Goal: Information Seeking & Learning: Understand process/instructions

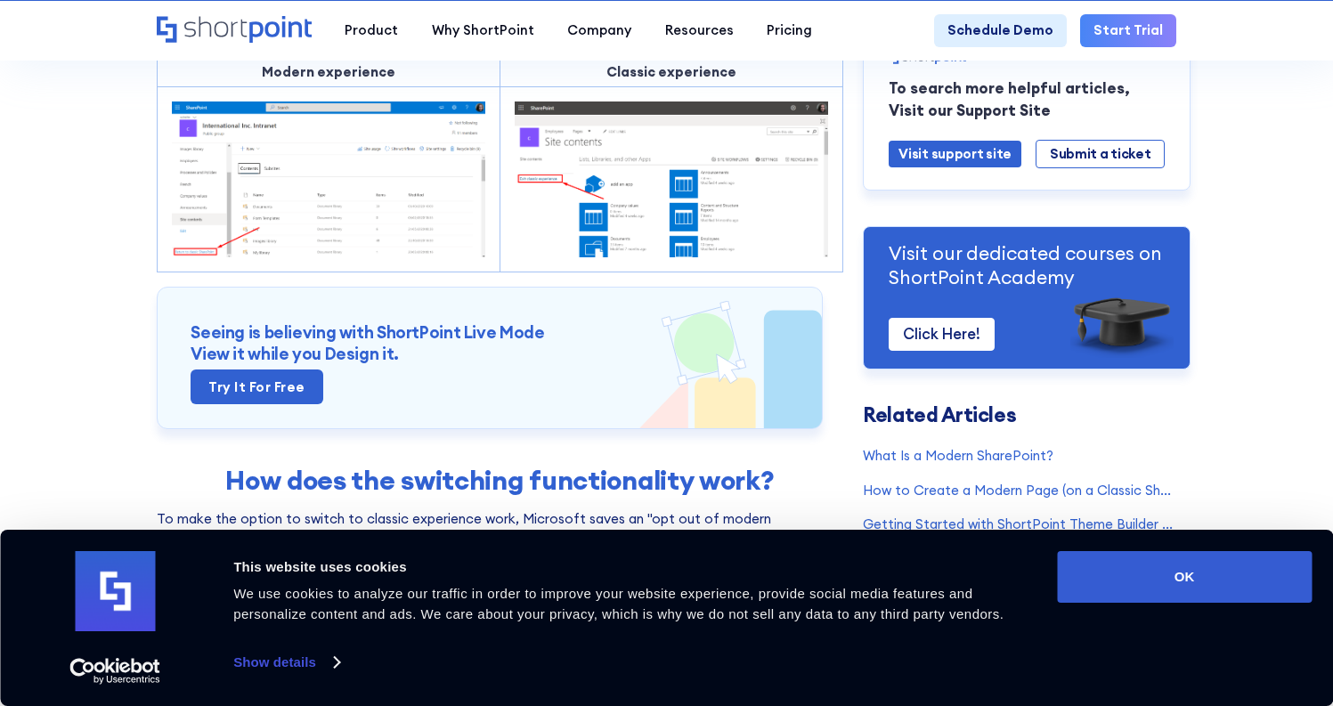
scroll to position [267, 0]
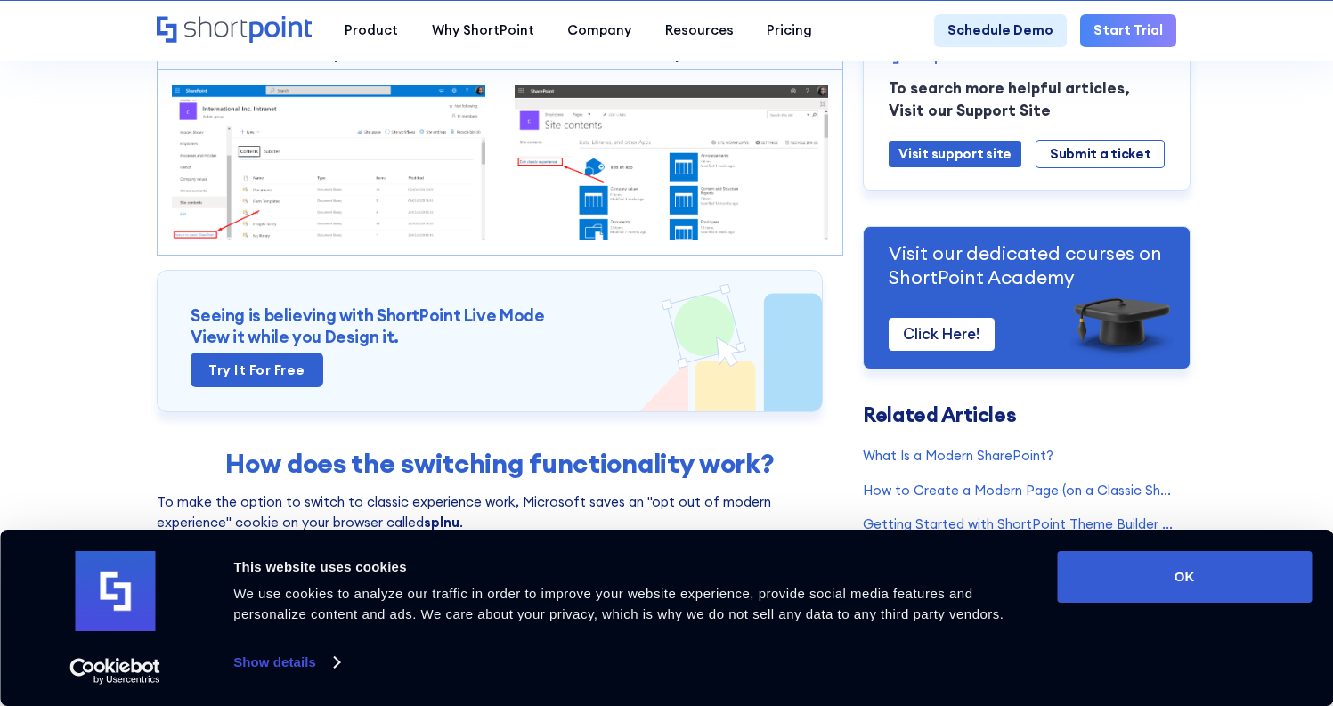
click at [175, 201] on img at bounding box center [329, 163] width 314 height 157
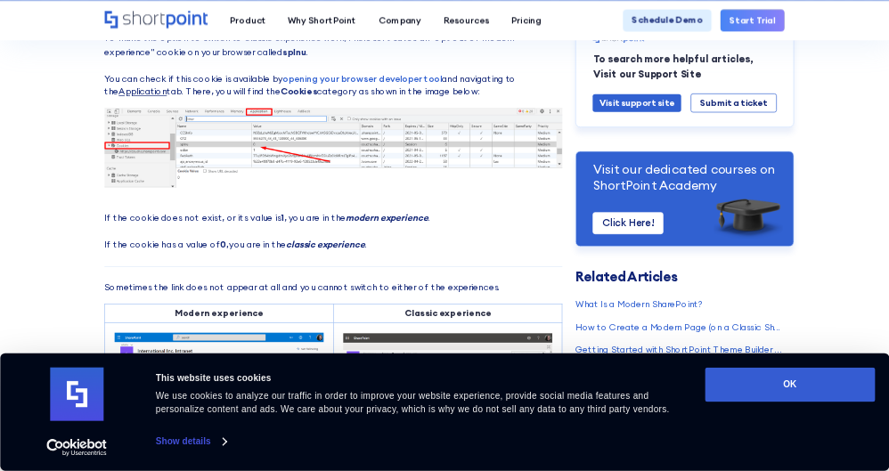
scroll to position [624, 0]
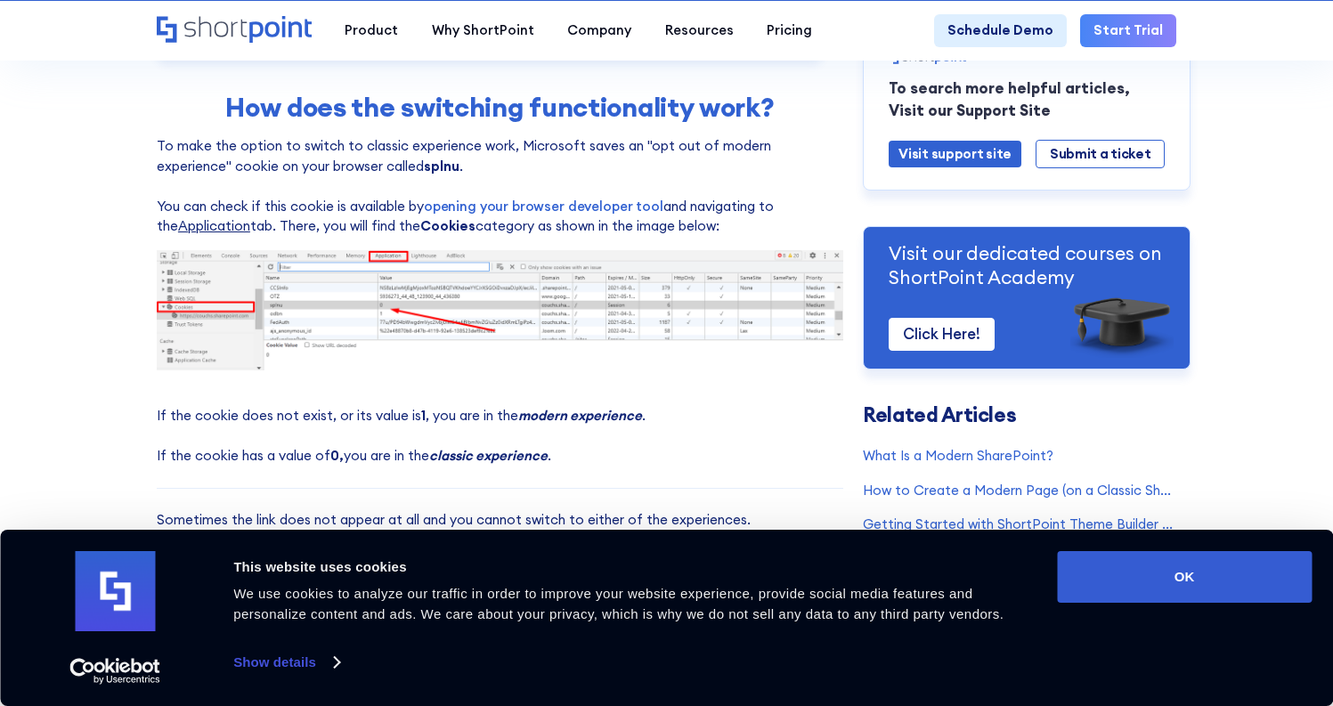
click at [616, 450] on p "If the cookie does not exist, or its value is 1 , you are in the modern experie…" at bounding box center [500, 436] width 687 height 60
click at [531, 419] on em "modern experience" at bounding box center [580, 415] width 124 height 17
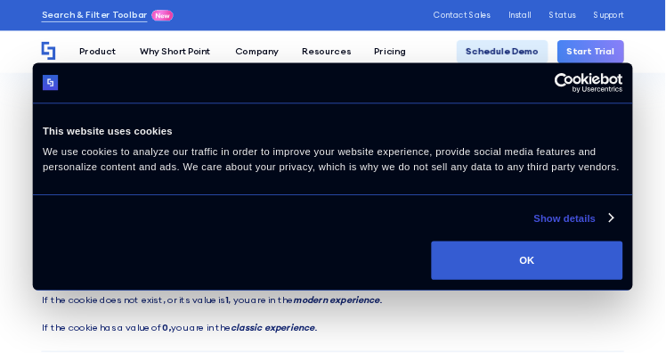
scroll to position [0, 31]
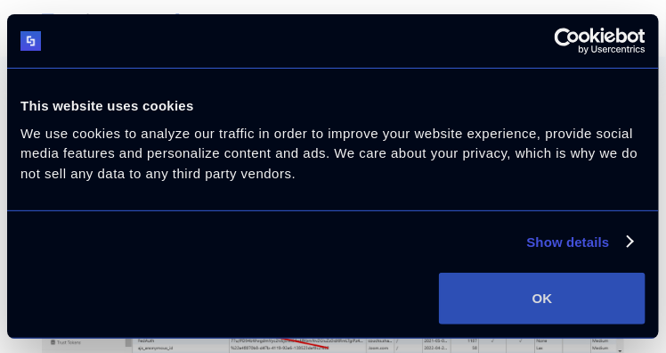
click at [574, 289] on button "OK" at bounding box center [542, 299] width 207 height 52
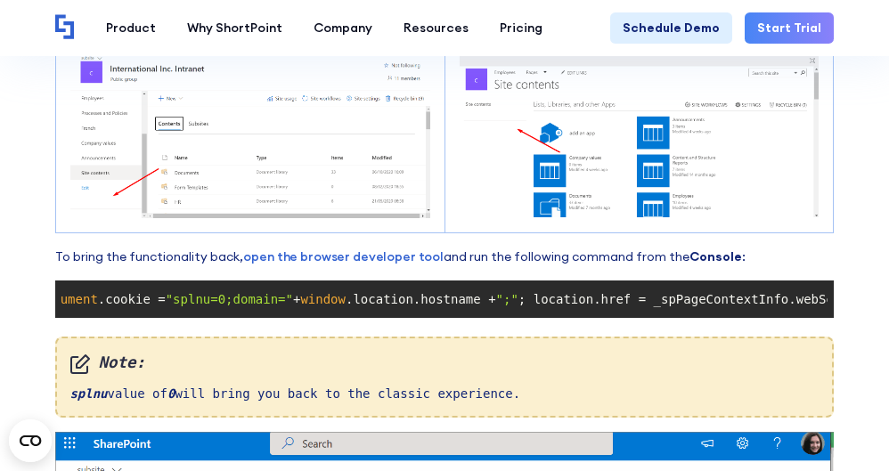
scroll to position [1232, 0]
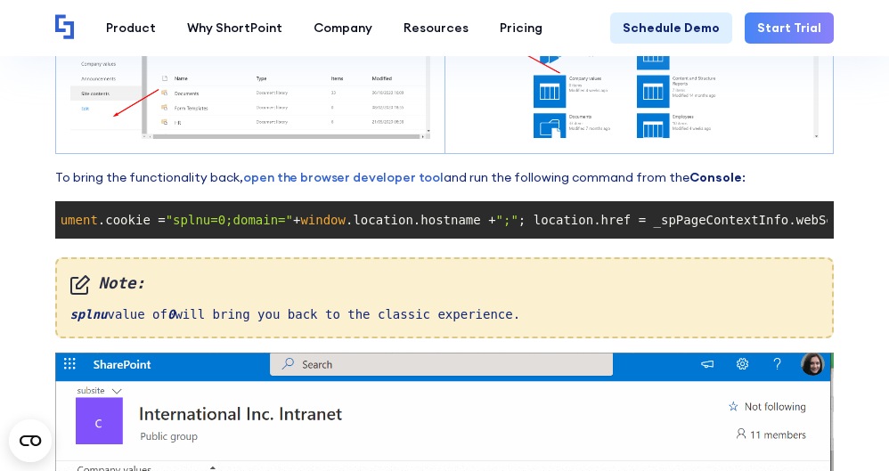
click at [192, 221] on span ""splnu=0;domain="" at bounding box center [229, 220] width 127 height 14
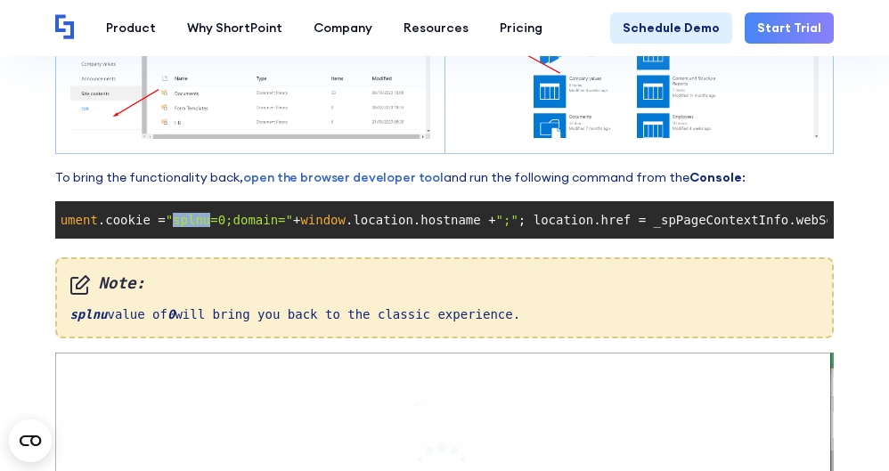
click at [192, 221] on span ""splnu=0;domain="" at bounding box center [229, 220] width 127 height 14
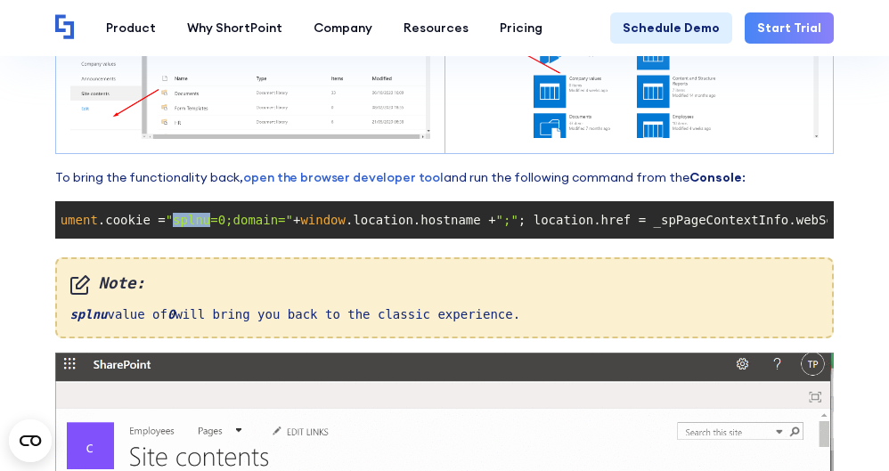
copy span "splnu"
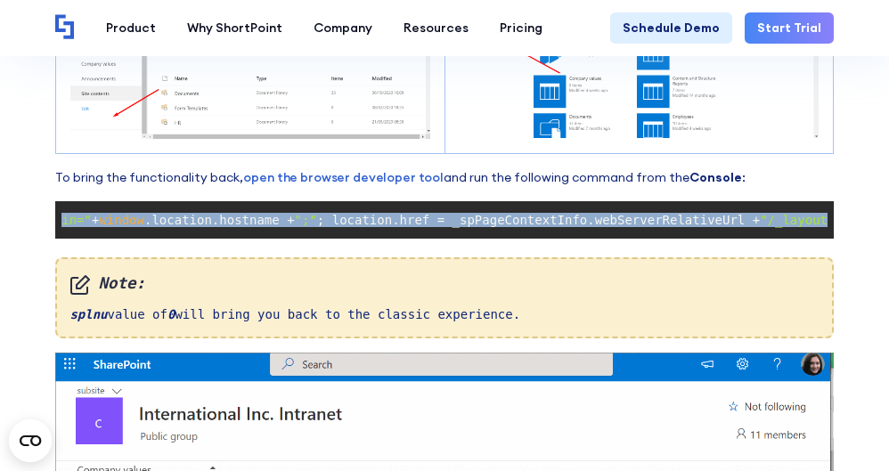
scroll to position [0, 324]
drag, startPoint x: 59, startPoint y: 212, endPoint x: 851, endPoint y: 223, distance: 791.9
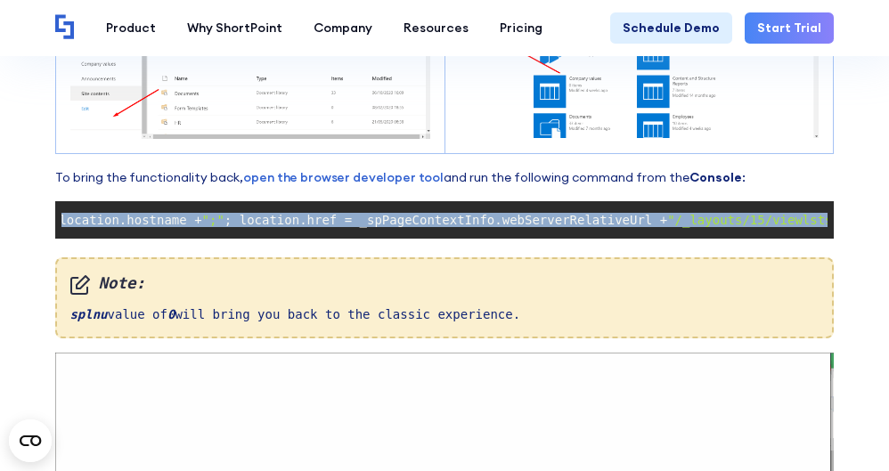
click at [851, 223] on section "Cannot See Exit Classic Experience or Return to Classic SharePoint Links? Modif…" at bounding box center [444, 67] width 889 height 2599
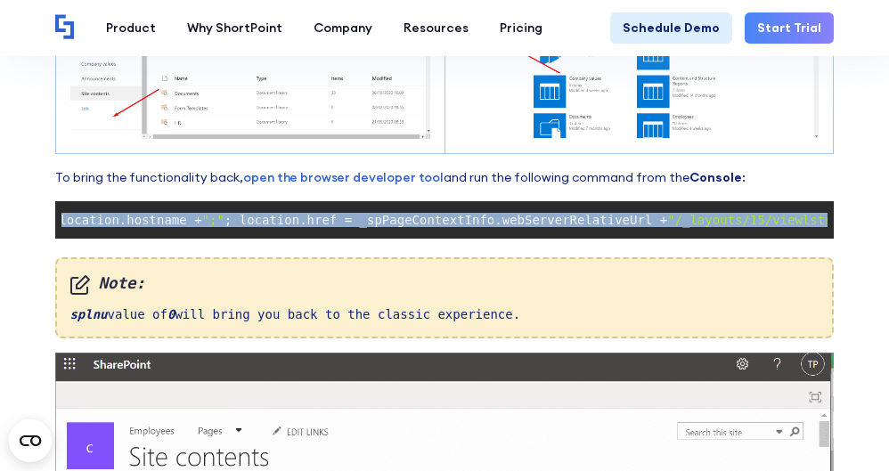
copy code "document .cookie = "splnu=0;domain=" + window .location.hostname + ";" ; locati…"
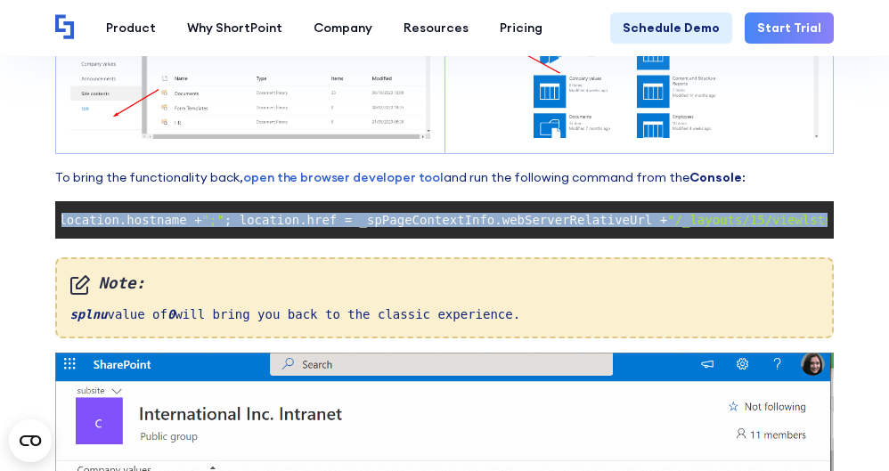
click at [667, 219] on span ""/_layouts/15/viewlsts.aspx"" at bounding box center [772, 220] width 210 height 14
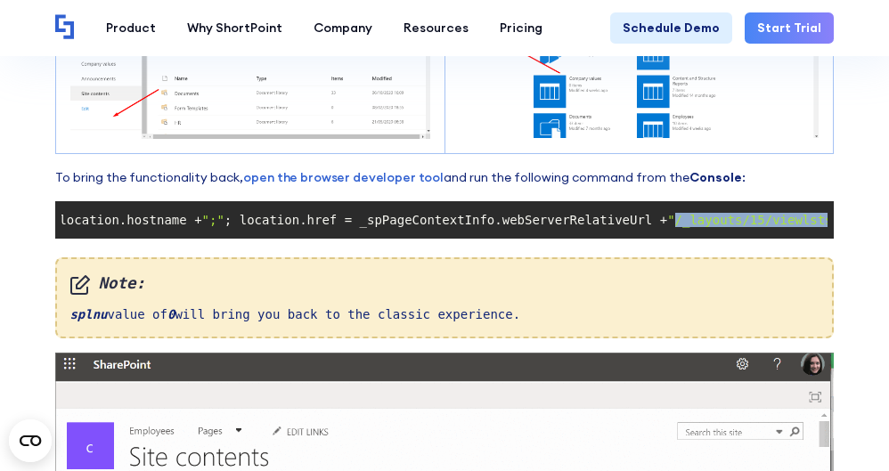
drag, startPoint x: 627, startPoint y: 216, endPoint x: 805, endPoint y: 217, distance: 178.2
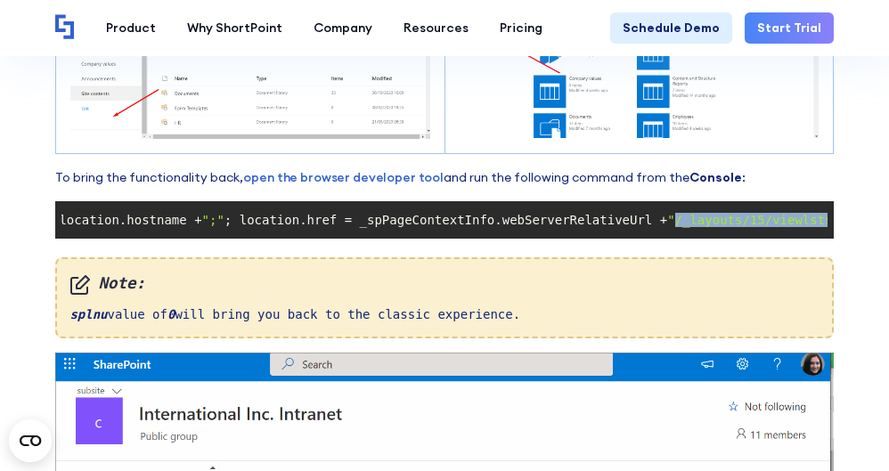
click at [805, 217] on span ""/_layouts/15/viewlsts.aspx"" at bounding box center [772, 220] width 210 height 14
copy span "/_layouts/15/viewlsts.aspx"
click at [772, 215] on span ""/_layouts/15/viewlsts.aspx"" at bounding box center [772, 220] width 210 height 14
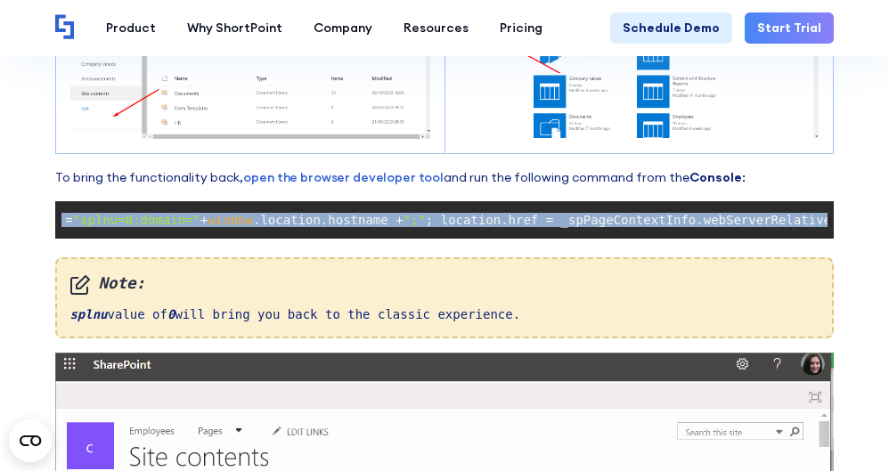
scroll to position [0, 0]
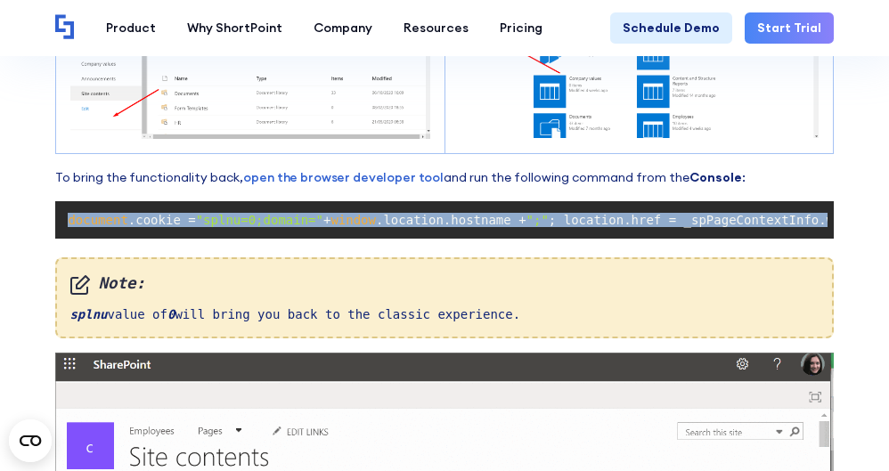
drag, startPoint x: 820, startPoint y: 214, endPoint x: 69, endPoint y: 216, distance: 750.9
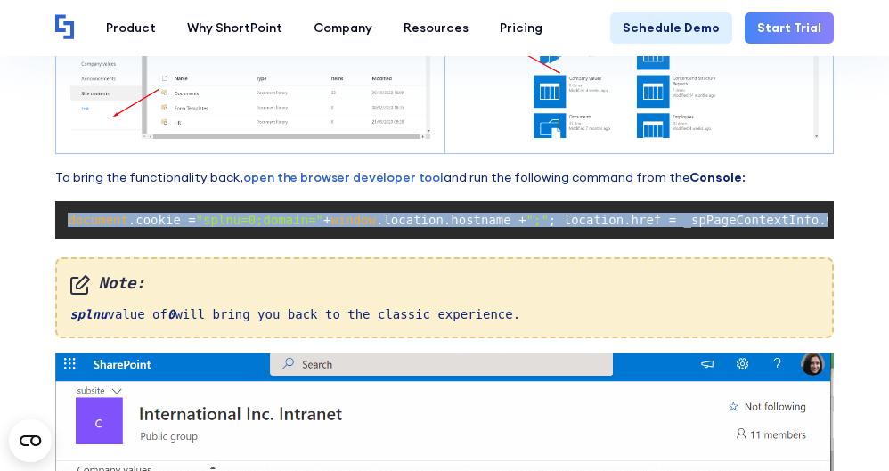
click at [69, 216] on code "document .cookie = "splnu=0;domain=" + window .location.hostname + ";" ; locati…" at bounding box center [443, 220] width 765 height 25
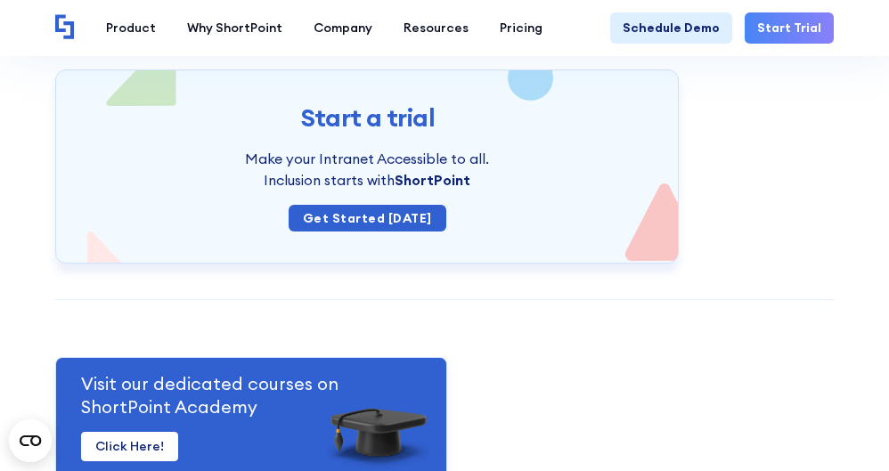
scroll to position [1960, 0]
